Goal: Information Seeking & Learning: Learn about a topic

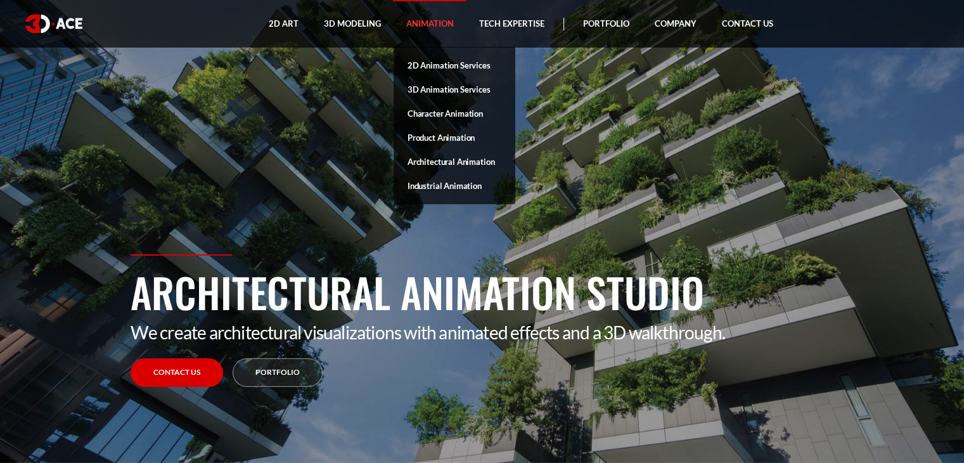
click at [431, 21] on link "Animation" at bounding box center [430, 24] width 73 height 48
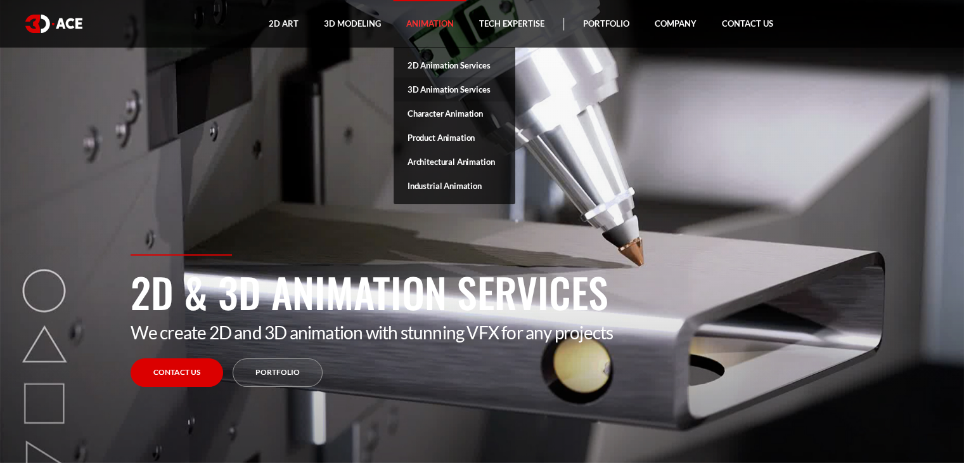
click at [448, 89] on link "3D Animation Services" at bounding box center [455, 89] width 122 height 24
